Goal: Entertainment & Leisure: Consume media (video, audio)

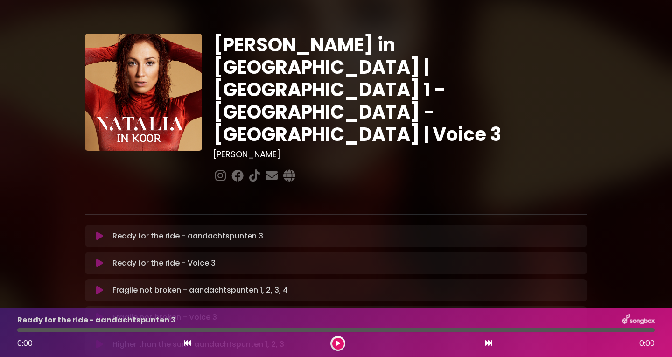
click at [99, 231] on icon at bounding box center [99, 235] width 7 height 9
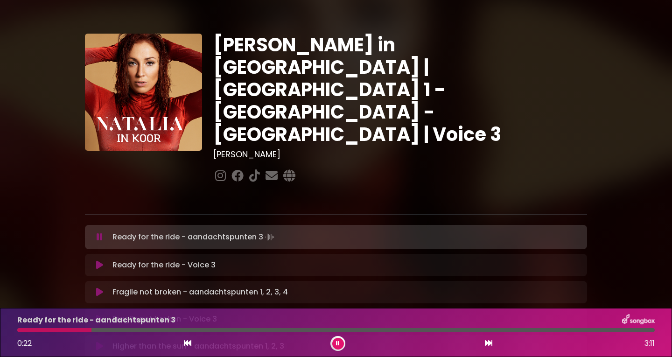
click at [100, 260] on icon at bounding box center [99, 264] width 7 height 9
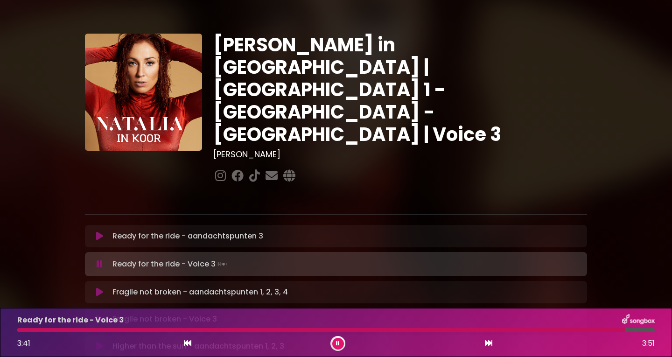
click at [19, 329] on div at bounding box center [321, 330] width 608 height 4
click at [24, 326] on div "Ready for the ride - Voice 3 3:44 3:51" at bounding box center [336, 332] width 648 height 37
click at [23, 328] on div at bounding box center [328, 330] width 622 height 4
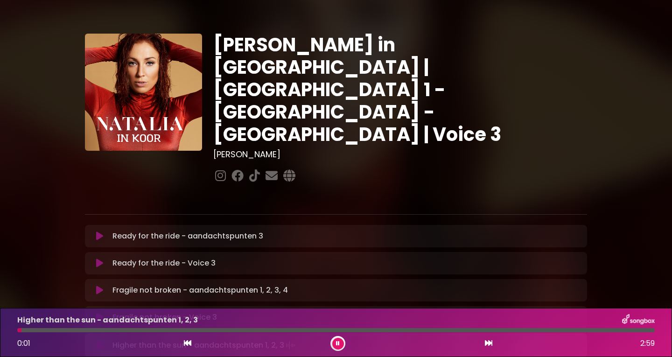
click at [99, 313] on icon at bounding box center [99, 317] width 7 height 9
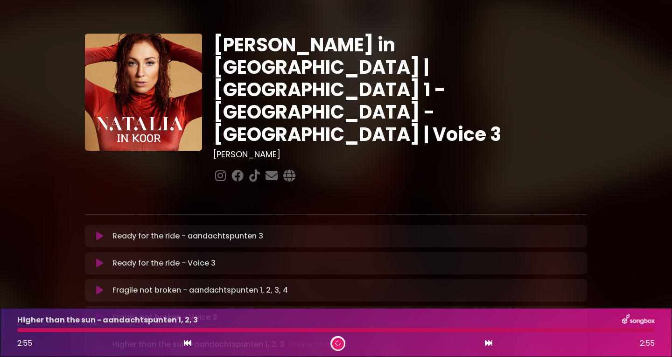
click at [28, 329] on div at bounding box center [335, 330] width 637 height 4
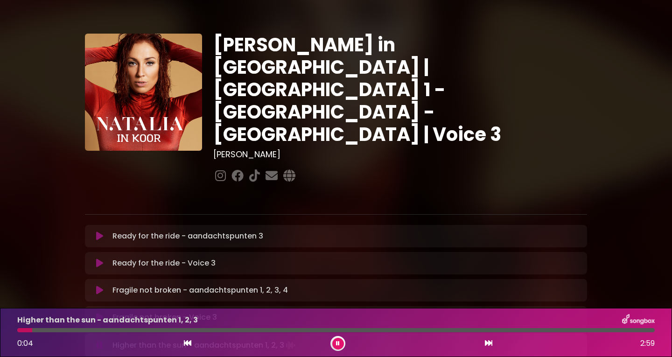
click at [99, 313] on icon at bounding box center [99, 317] width 7 height 9
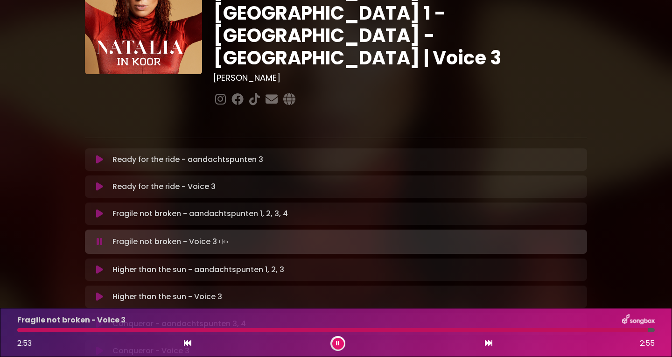
scroll to position [93, 0]
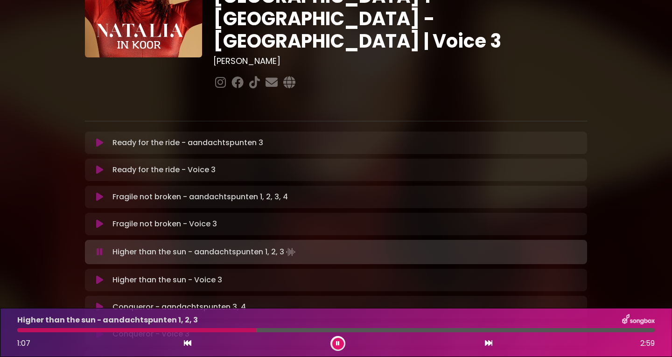
click at [96, 275] on icon at bounding box center [99, 279] width 7 height 9
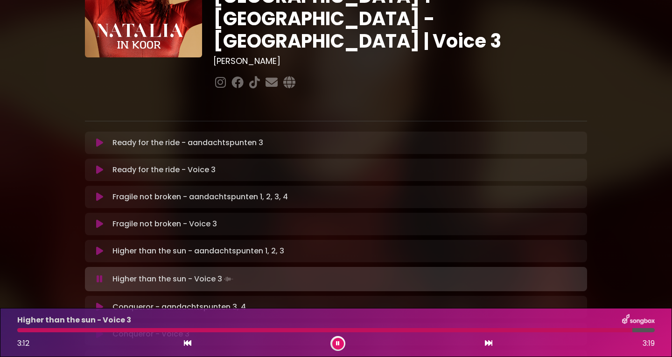
click at [21, 328] on div at bounding box center [324, 330] width 615 height 4
click at [100, 329] on icon at bounding box center [99, 333] width 7 height 9
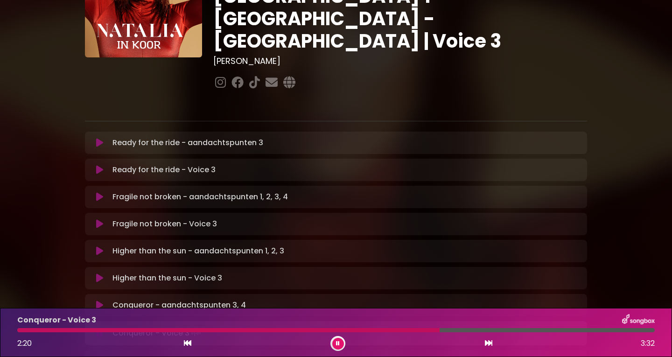
click at [439, 329] on div at bounding box center [228, 330] width 422 height 4
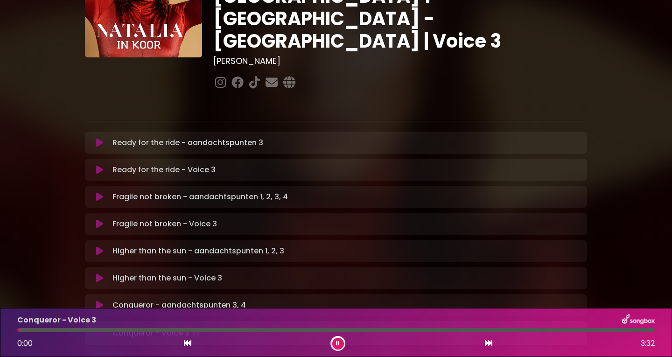
click at [19, 331] on div at bounding box center [18, 330] width 2 height 4
click at [259, 336] on div "0:08 1:05" at bounding box center [336, 343] width 648 height 15
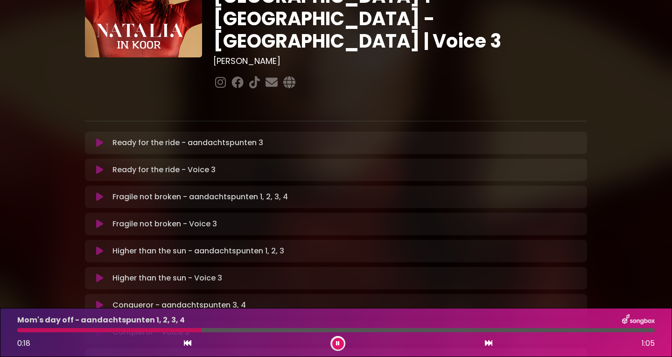
click at [338, 340] on button at bounding box center [338, 344] width 12 height 12
